Goal: Use online tool/utility: Utilize a website feature to perform a specific function

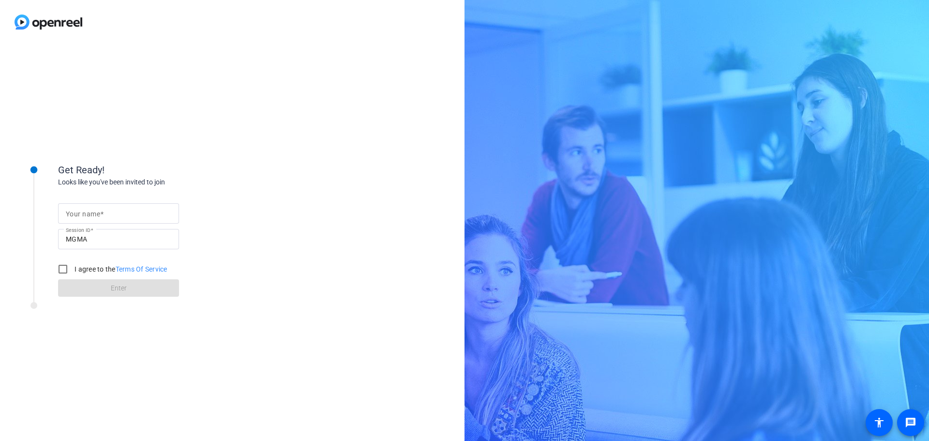
click at [119, 212] on input "Your name" at bounding box center [118, 214] width 105 height 12
type input "[PERSON_NAME]"
click at [62, 266] on input "I agree to the Terms Of Service" at bounding box center [62, 268] width 19 height 19
checkbox input "true"
click at [111, 282] on span at bounding box center [118, 287] width 121 height 23
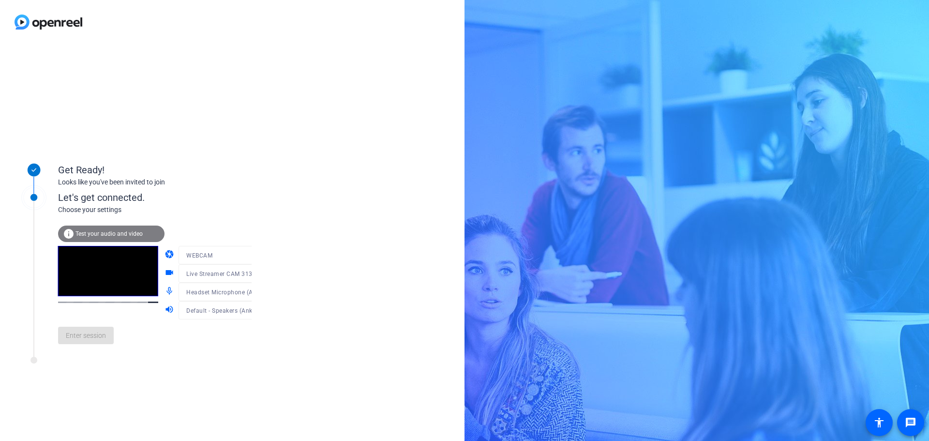
click at [103, 236] on span "Test your audio and video" at bounding box center [108, 233] width 67 height 7
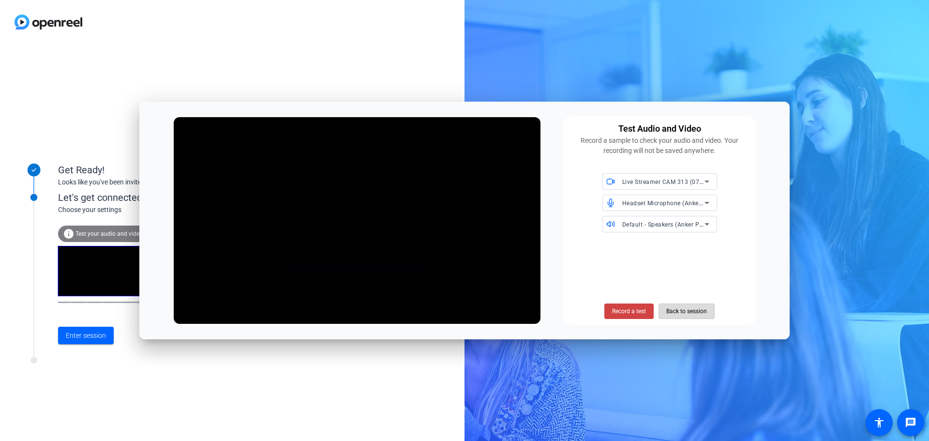
click at [675, 311] on span "Back to session" at bounding box center [686, 311] width 41 height 18
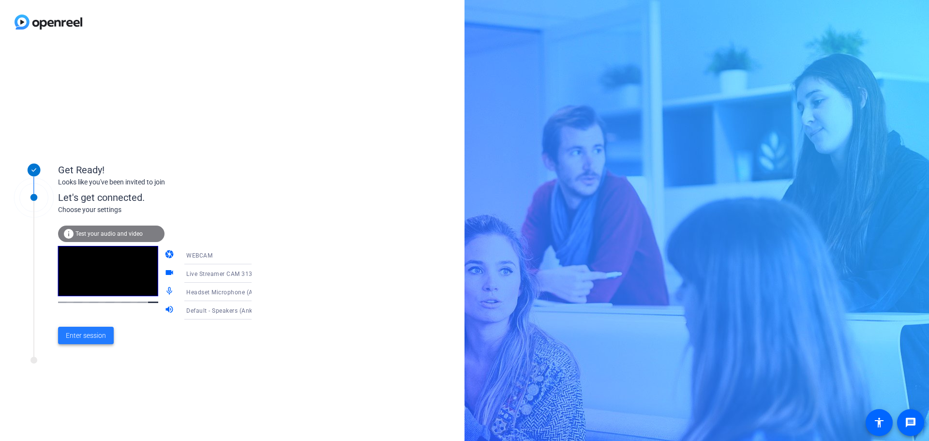
click at [75, 331] on span "Enter session" at bounding box center [86, 335] width 40 height 10
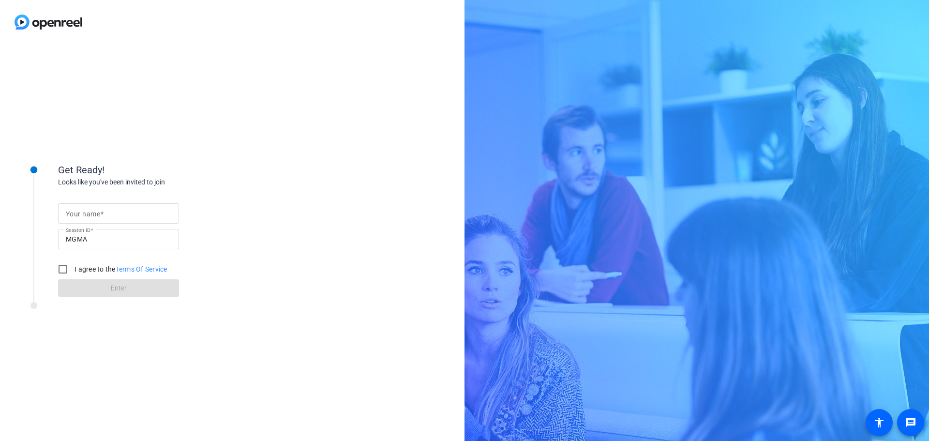
click at [94, 218] on input "Your name" at bounding box center [118, 214] width 105 height 12
type input "[PERSON_NAME]"
click at [60, 269] on input "I agree to the Terms Of Service" at bounding box center [62, 268] width 19 height 19
checkbox input "true"
click at [114, 288] on span "Enter" at bounding box center [119, 288] width 16 height 10
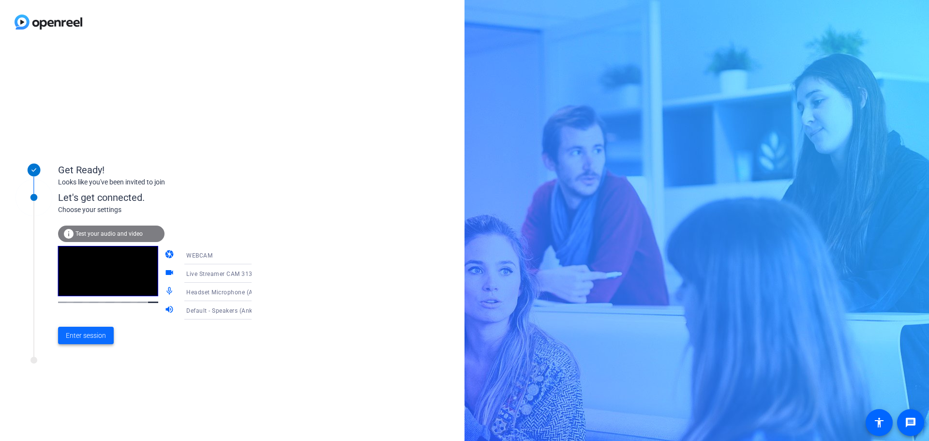
click at [88, 338] on span "Enter session" at bounding box center [86, 335] width 40 height 10
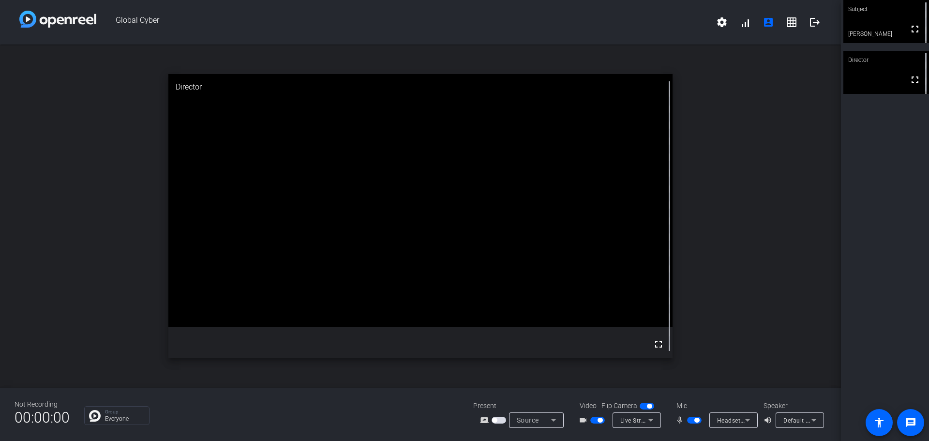
click at [695, 421] on span "button" at bounding box center [696, 420] width 5 height 5
click at [689, 421] on span "button" at bounding box center [690, 420] width 5 height 5
click at [697, 419] on span "button" at bounding box center [696, 420] width 5 height 5
click at [693, 421] on span "button" at bounding box center [694, 420] width 15 height 7
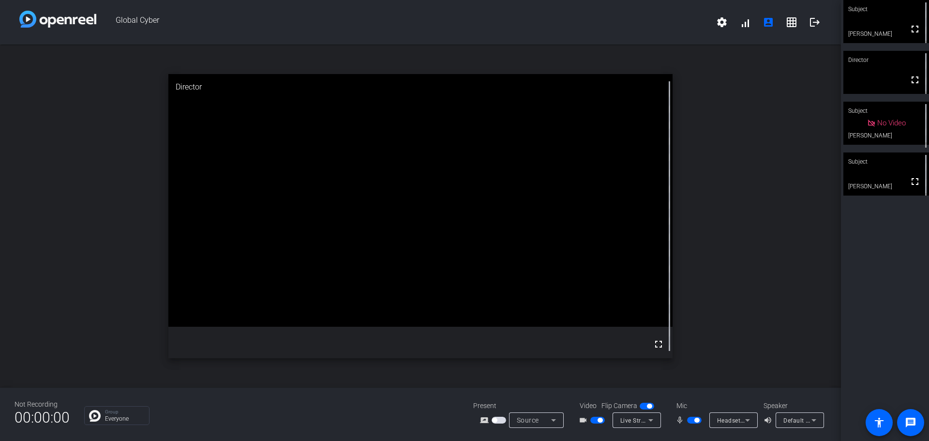
click at [695, 421] on span "button" at bounding box center [696, 420] width 5 height 5
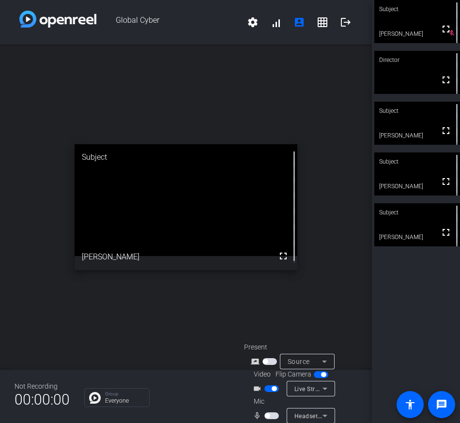
click at [274, 389] on span "button" at bounding box center [273, 388] width 5 height 5
click at [267, 388] on span "button" at bounding box center [267, 388] width 5 height 5
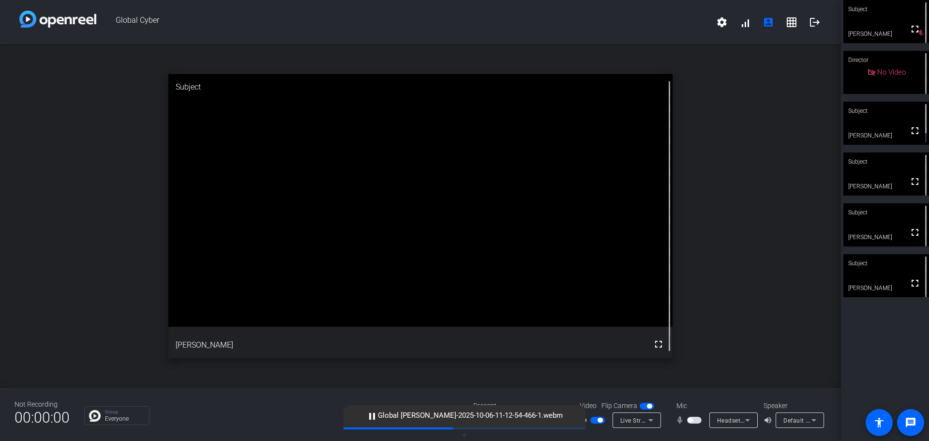
click at [690, 420] on span "button" at bounding box center [690, 420] width 5 height 5
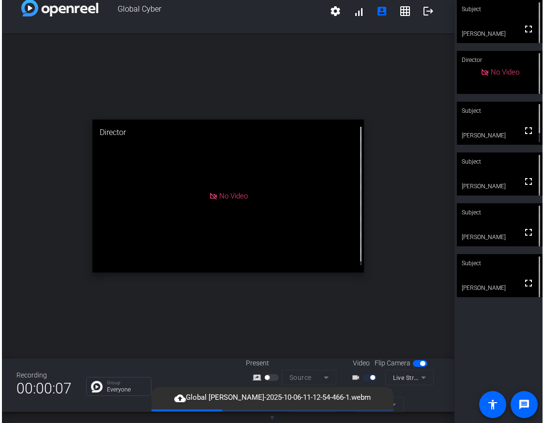
scroll to position [11, 0]
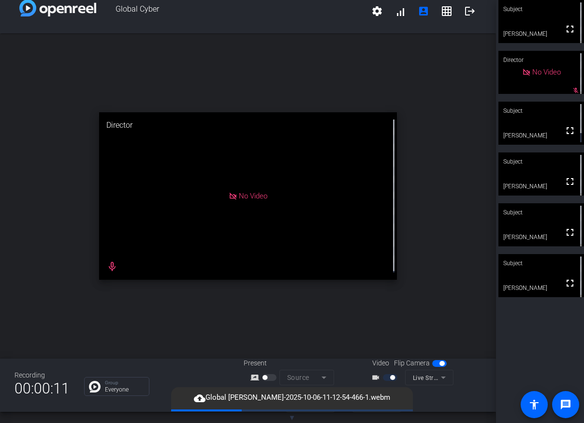
click at [210, 369] on div "Recording 00:00:11 Group Everyone Present screen_share_outline Source Video Fli…" at bounding box center [248, 385] width 496 height 53
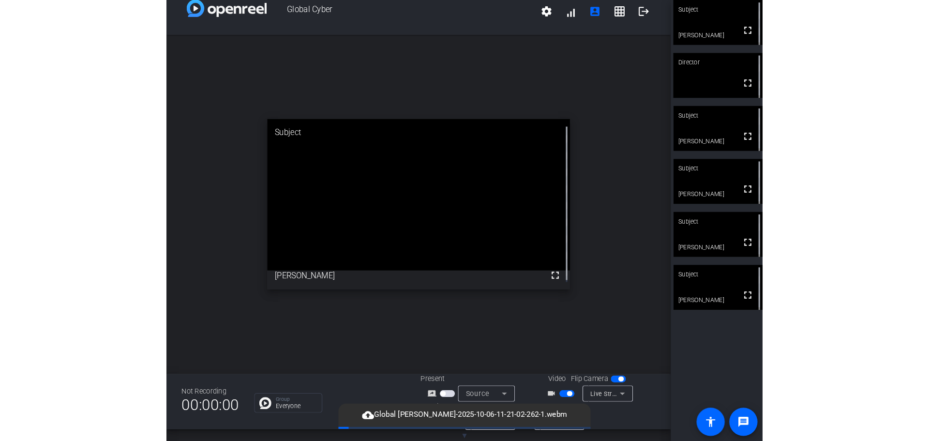
scroll to position [0, 0]
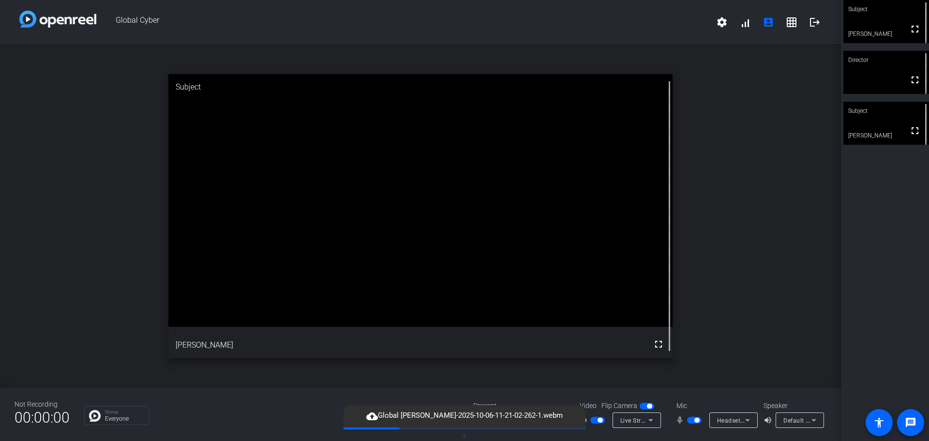
click at [651, 406] on span "button" at bounding box center [649, 406] width 5 height 5
click at [697, 421] on span "button" at bounding box center [696, 420] width 5 height 5
click at [689, 421] on span "button" at bounding box center [690, 420] width 5 height 5
click at [697, 419] on span "button" at bounding box center [696, 420] width 5 height 5
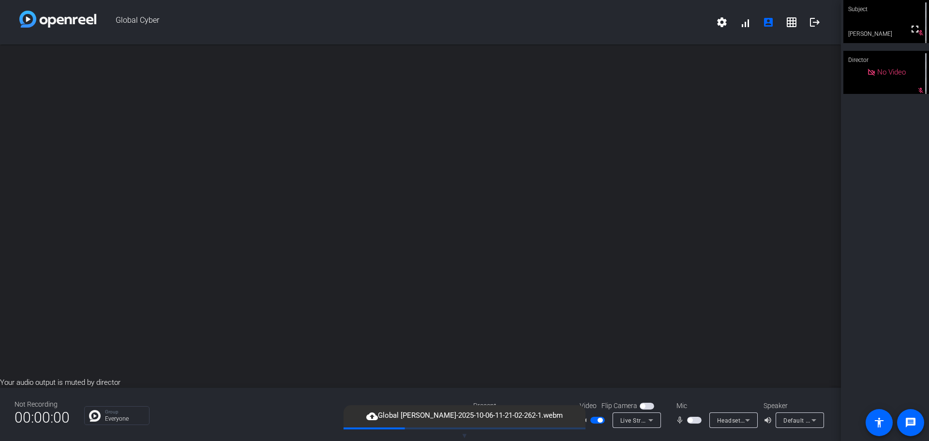
click at [642, 405] on span "button" at bounding box center [642, 406] width 5 height 5
click at [648, 405] on span "button" at bounding box center [649, 406] width 5 height 5
